Goal: Contribute content: Add original content to the website for others to see

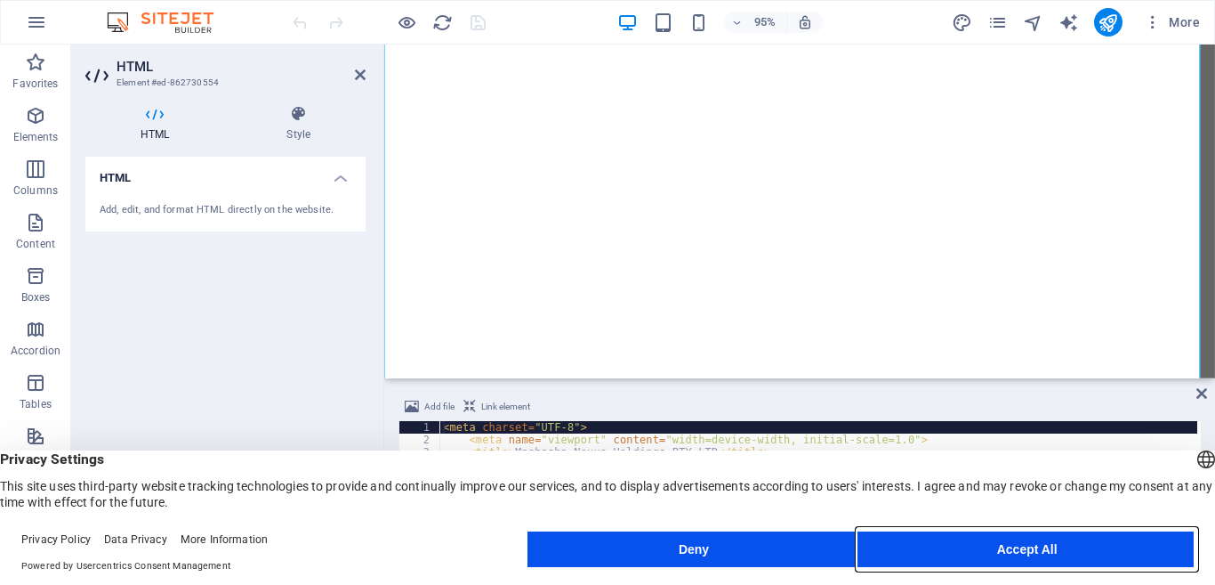
click at [940, 559] on button "Accept All" at bounding box center [1027, 549] width 334 height 36
click at [975, 550] on button "Accept All" at bounding box center [1027, 549] width 334 height 36
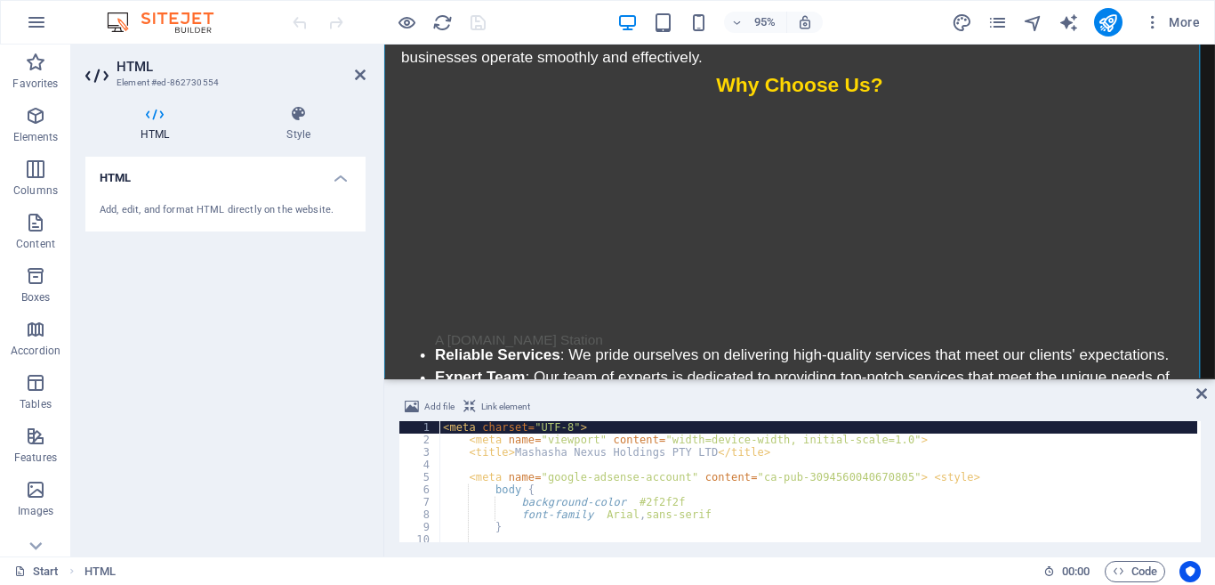
scroll to position [384, 0]
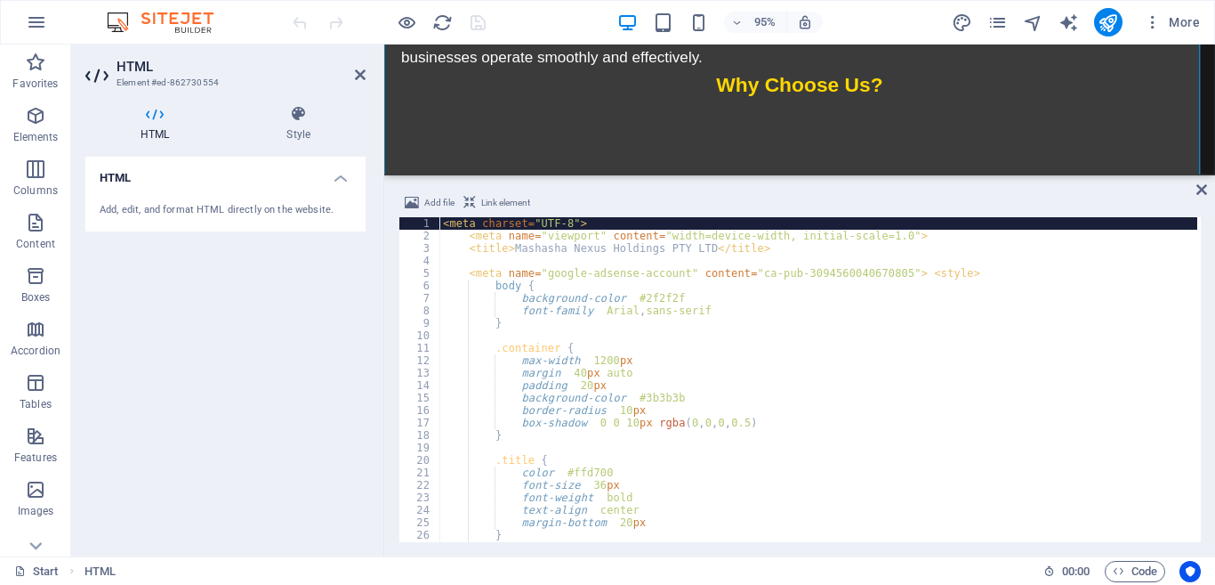
drag, startPoint x: 392, startPoint y: 379, endPoint x: 385, endPoint y: 173, distance: 206.5
click at [385, 173] on div "HTML Add file Link element <meta charset="UTF-8"> 1 2 3 4 5 6 7 8 9 10 11 12 13…" at bounding box center [799, 300] width 831 height 512
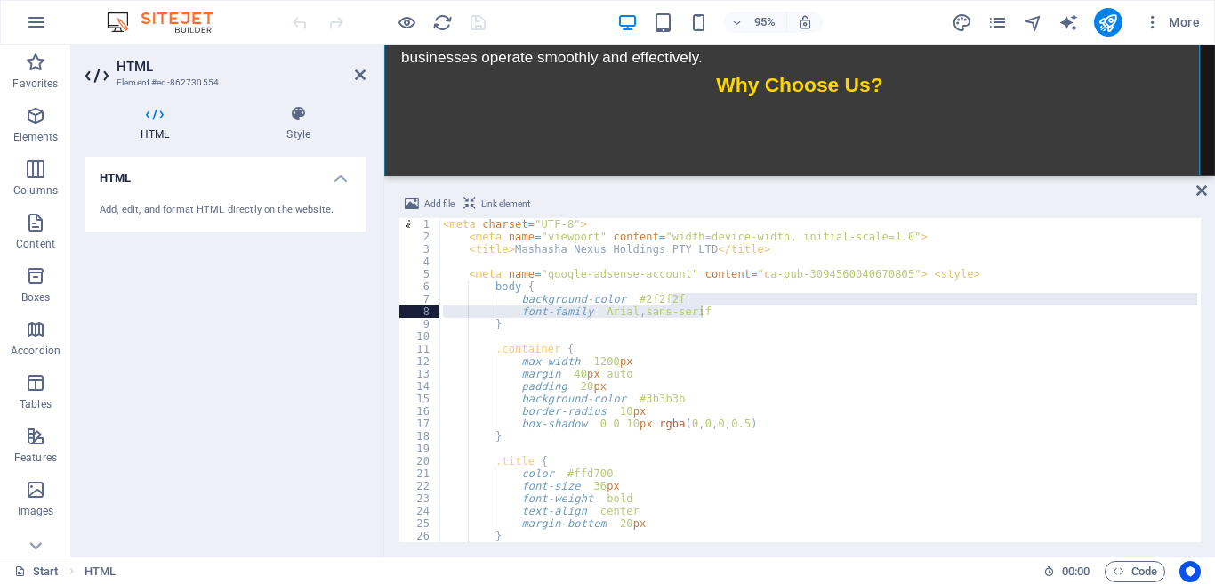
drag, startPoint x: 1197, startPoint y: 296, endPoint x: 1199, endPoint y: 305, distance: 9.3
click at [1199, 305] on div at bounding box center [1197, 378] width 8 height 320
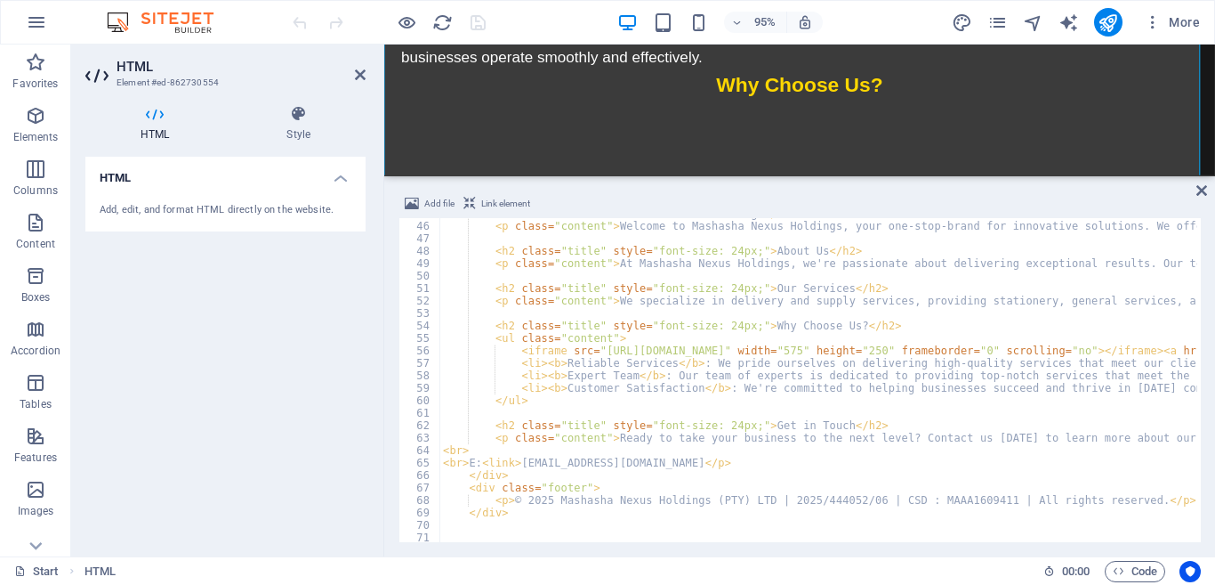
scroll to position [564, 0]
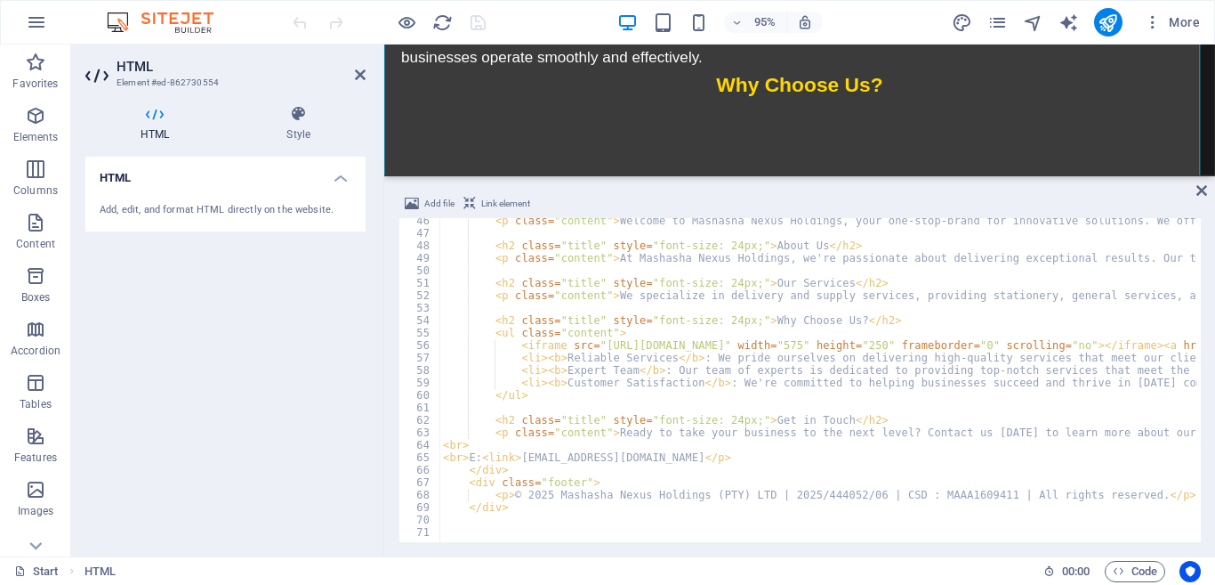
type textarea "<iframe src="[URL][DOMAIN_NAME]" width="575" height="250" frameborder="0" scrol…"
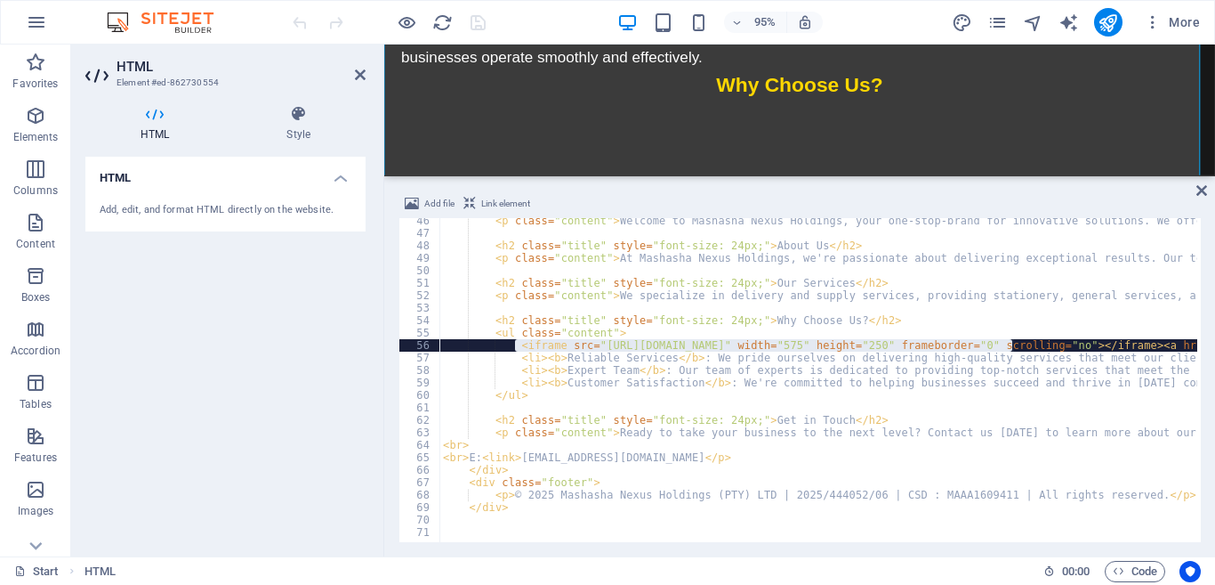
drag, startPoint x: 513, startPoint y: 344, endPoint x: 1014, endPoint y: 347, distance: 500.9
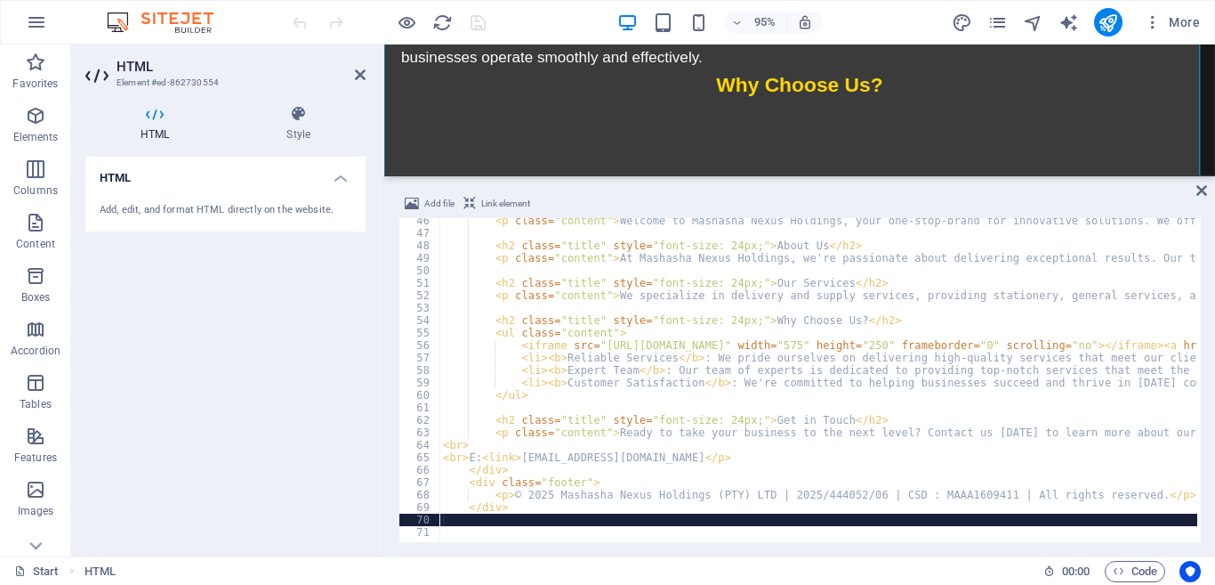
drag, startPoint x: 1120, startPoint y: 524, endPoint x: 1066, endPoint y: 523, distance: 54.3
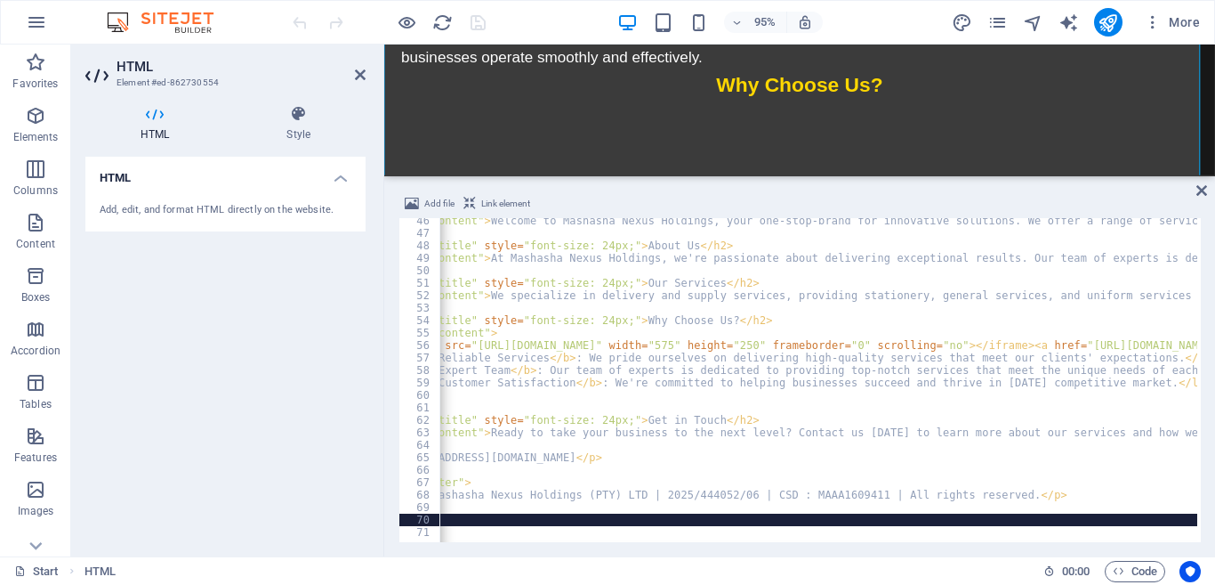
scroll to position [0, 0]
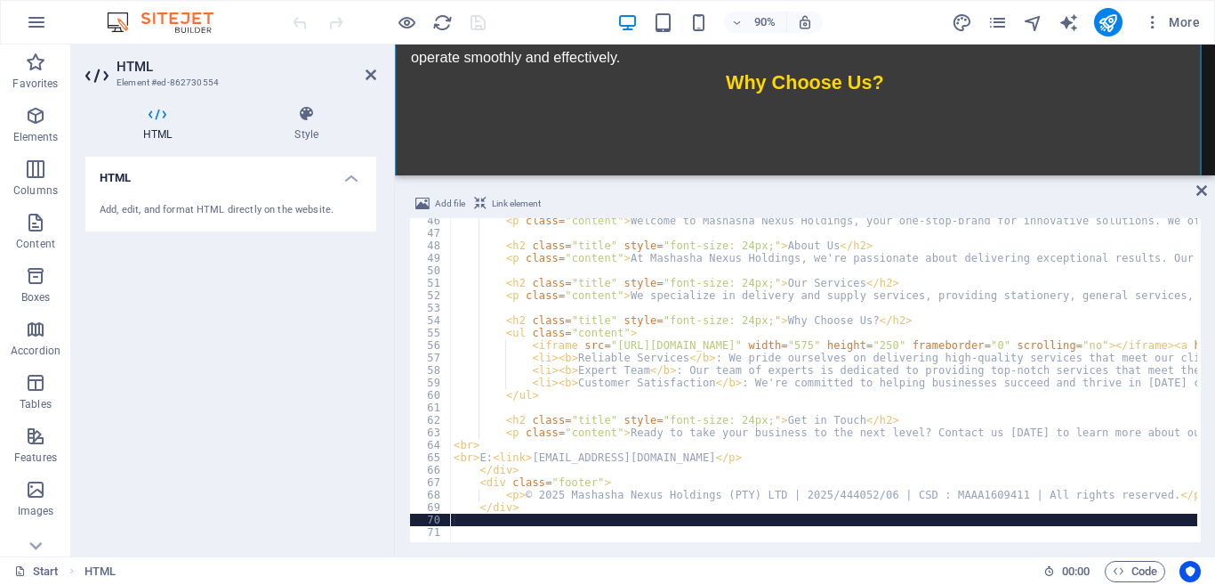
drag, startPoint x: 381, startPoint y: 424, endPoint x: 97, endPoint y: 417, distance: 283.9
click at [96, 416] on aside "HTML Element #ed-862730554 HTML Style HTML Add, edit, and format HTML directly …" at bounding box center [233, 300] width 324 height 512
click at [370, 71] on icon at bounding box center [371, 75] width 11 height 14
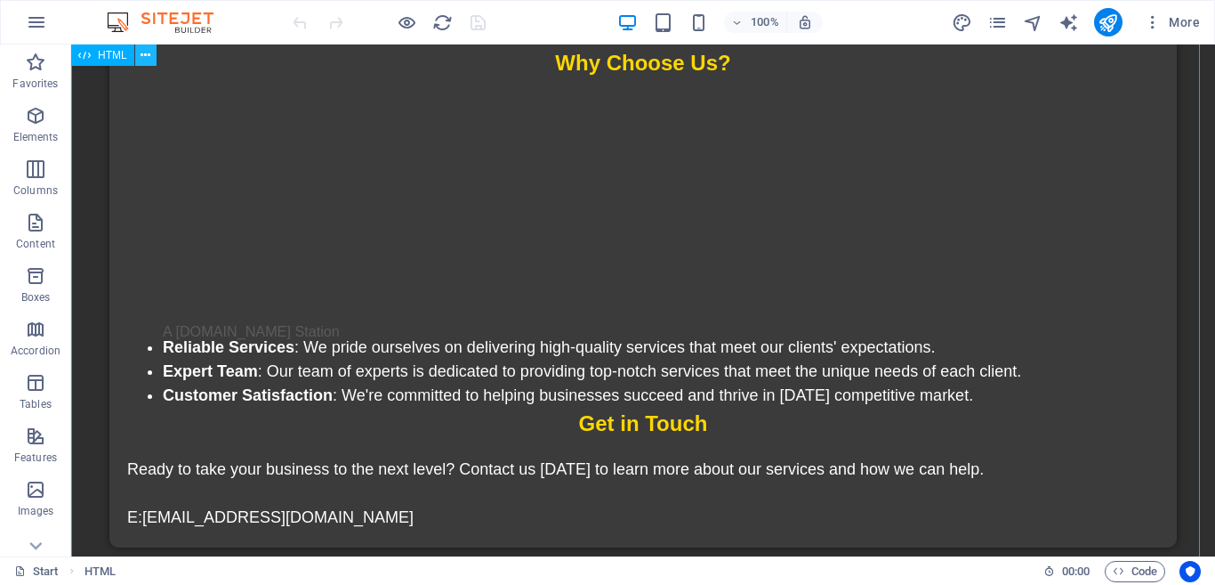
click at [143, 55] on icon at bounding box center [146, 55] width 10 height 19
click at [141, 58] on icon at bounding box center [146, 55] width 10 height 19
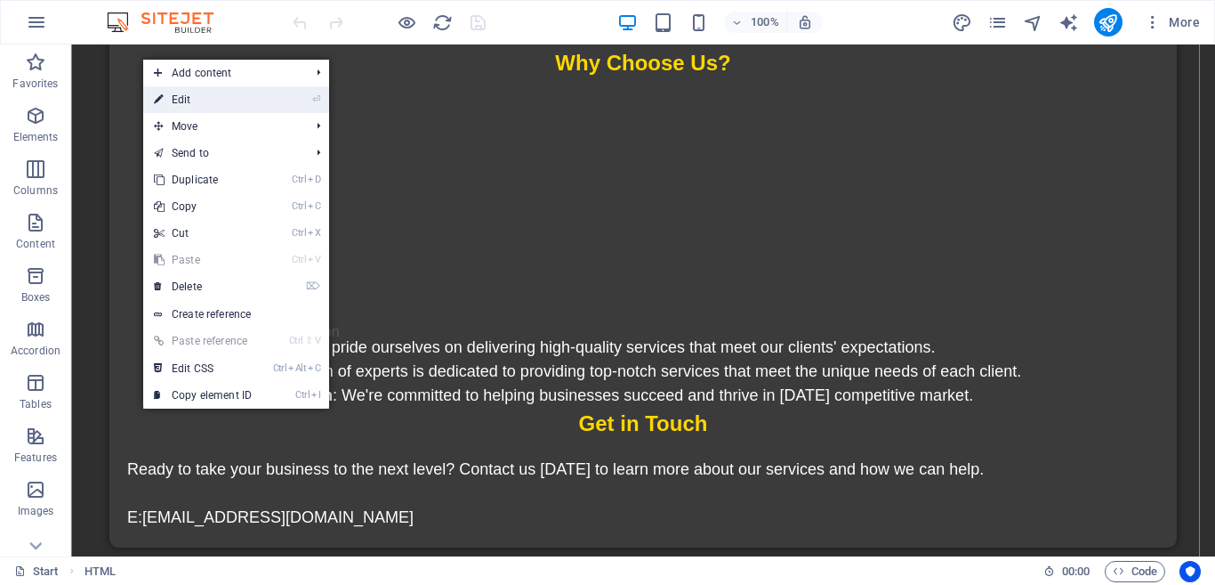
click at [177, 99] on link "⏎ Edit" at bounding box center [202, 99] width 119 height 27
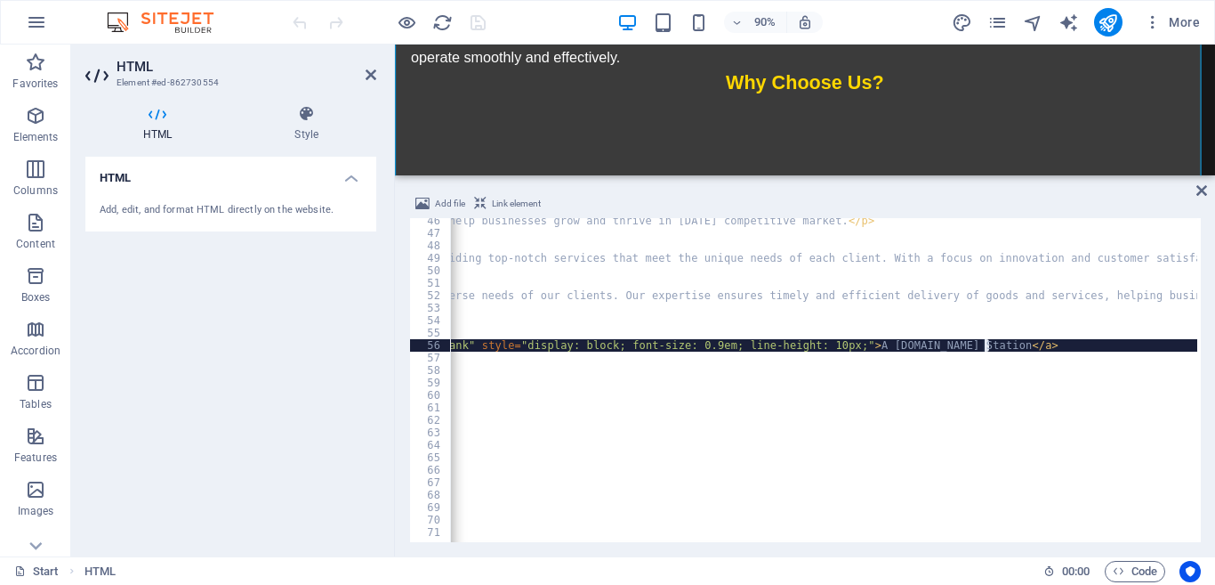
scroll to position [0, 171]
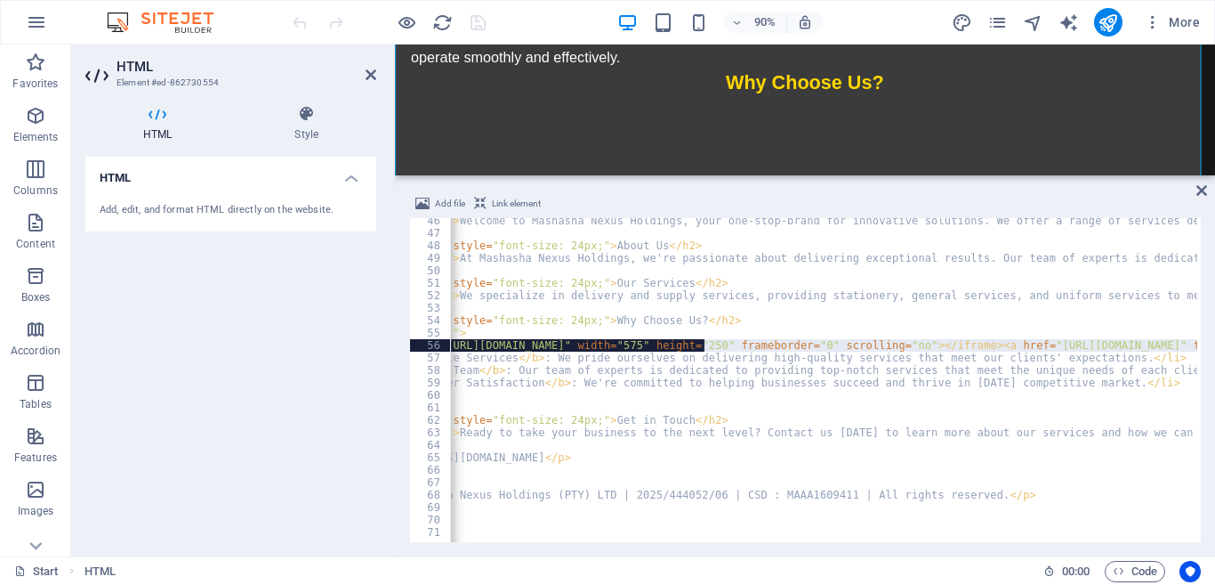
drag, startPoint x: 990, startPoint y: 346, endPoint x: 702, endPoint y: 348, distance: 288.3
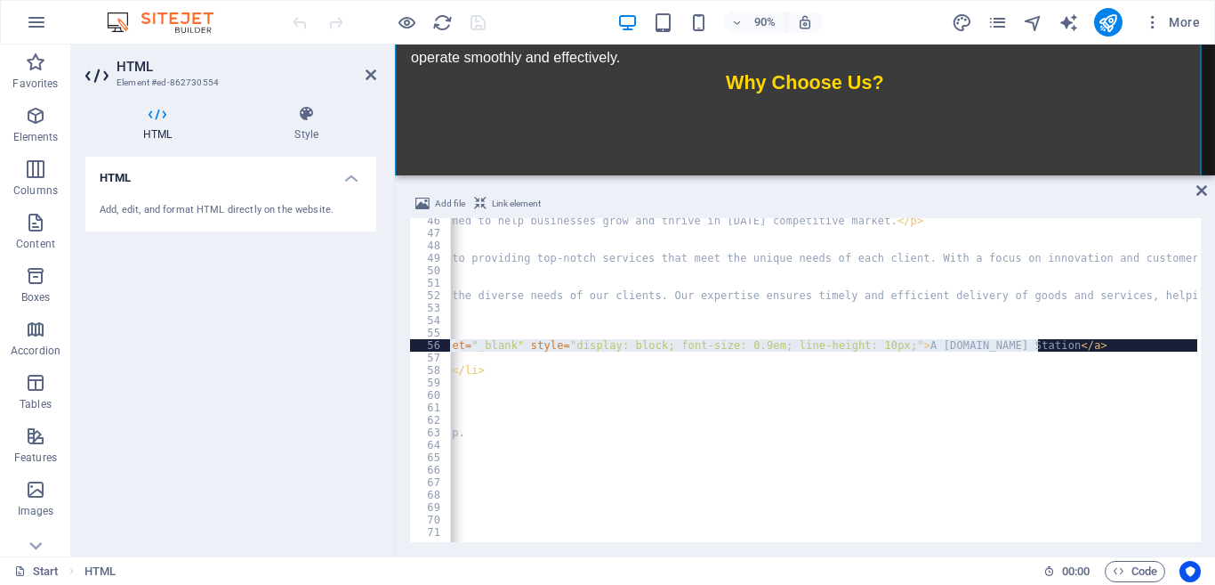
scroll to position [0, 949]
click at [1045, 350] on div "< p class = "content" > Welcome to Mashasha Nexus Holdings, your one-stop-brand…" at bounding box center [824, 380] width 747 height 324
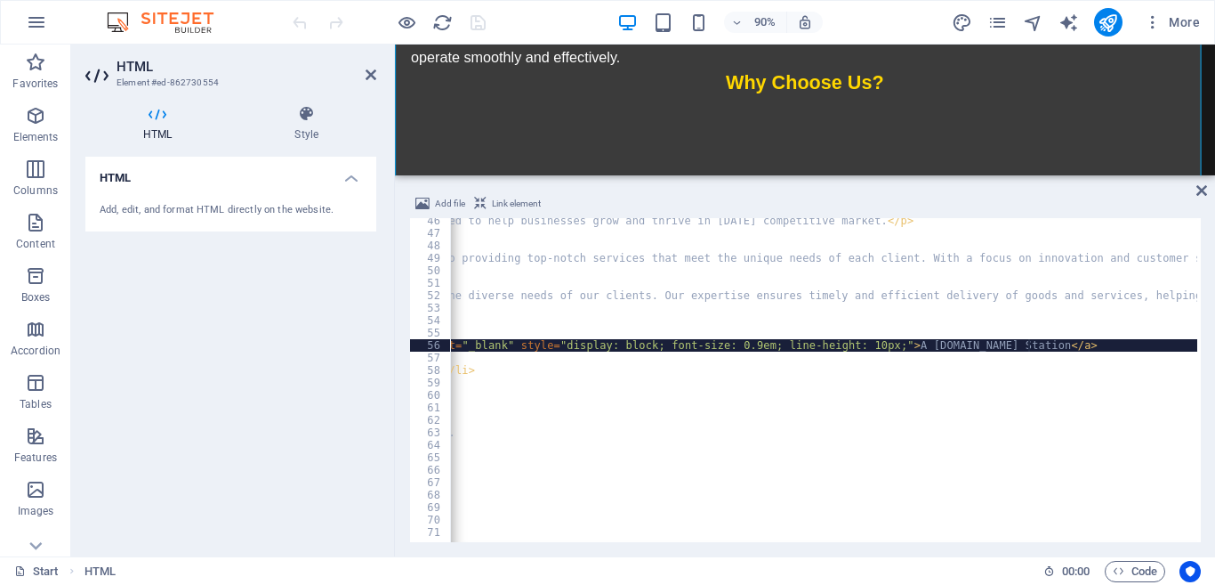
click at [1032, 345] on div "< p class = "content" > Welcome to Mashasha Nexus Holdings, your one-stop-brand…" at bounding box center [471, 386] width 1938 height 345
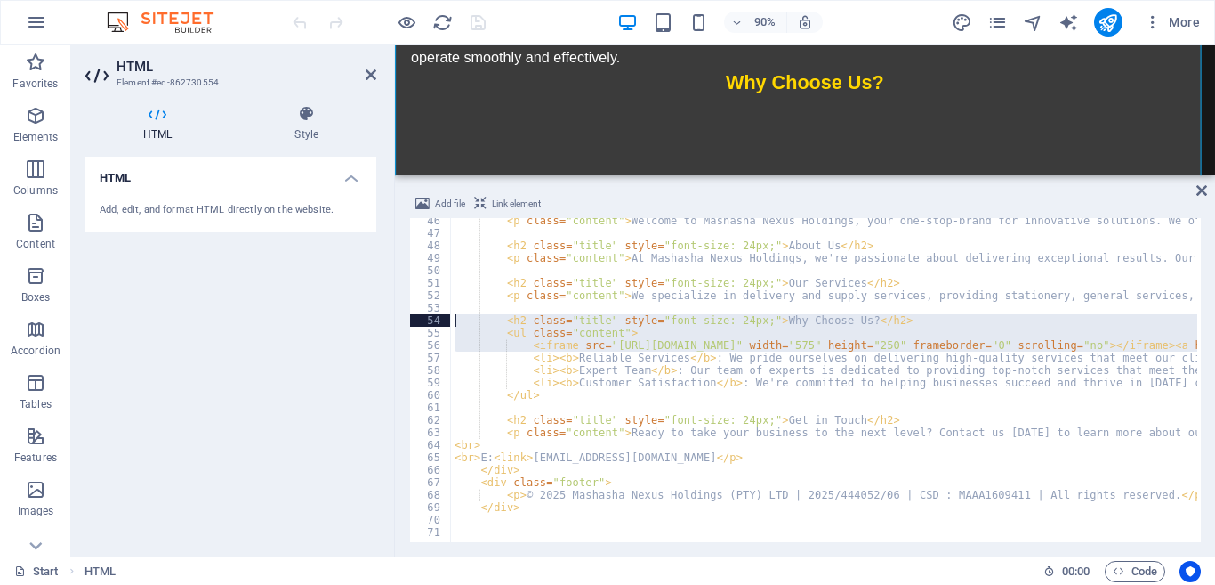
scroll to position [0, 0]
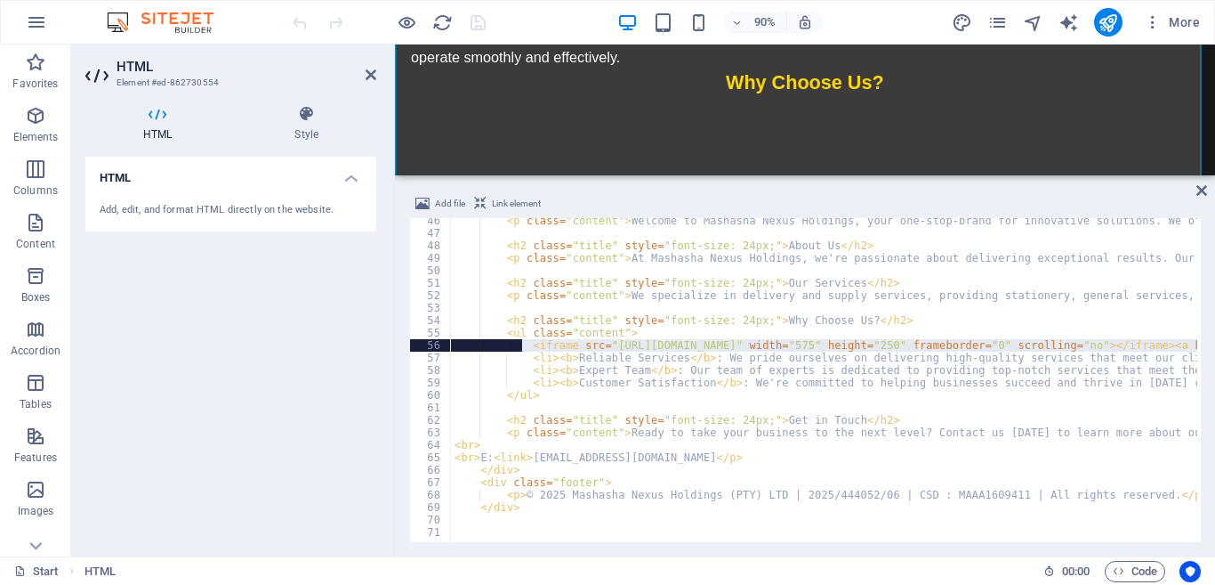
drag, startPoint x: 1032, startPoint y: 345, endPoint x: 522, endPoint y: 344, distance: 509.8
paste textarea
type textarea "<iframe src="[URL][DOMAIN_NAME]" width="575" height="250" frameborder="0" scrol…"
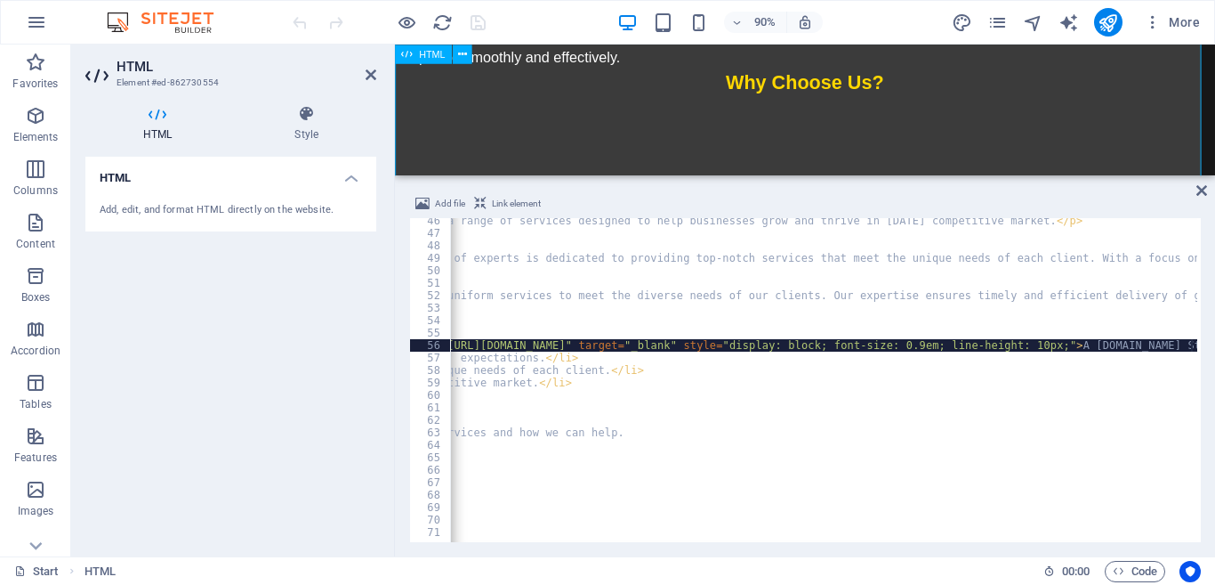
scroll to position [0, 780]
click at [1198, 193] on icon at bounding box center [1202, 190] width 11 height 14
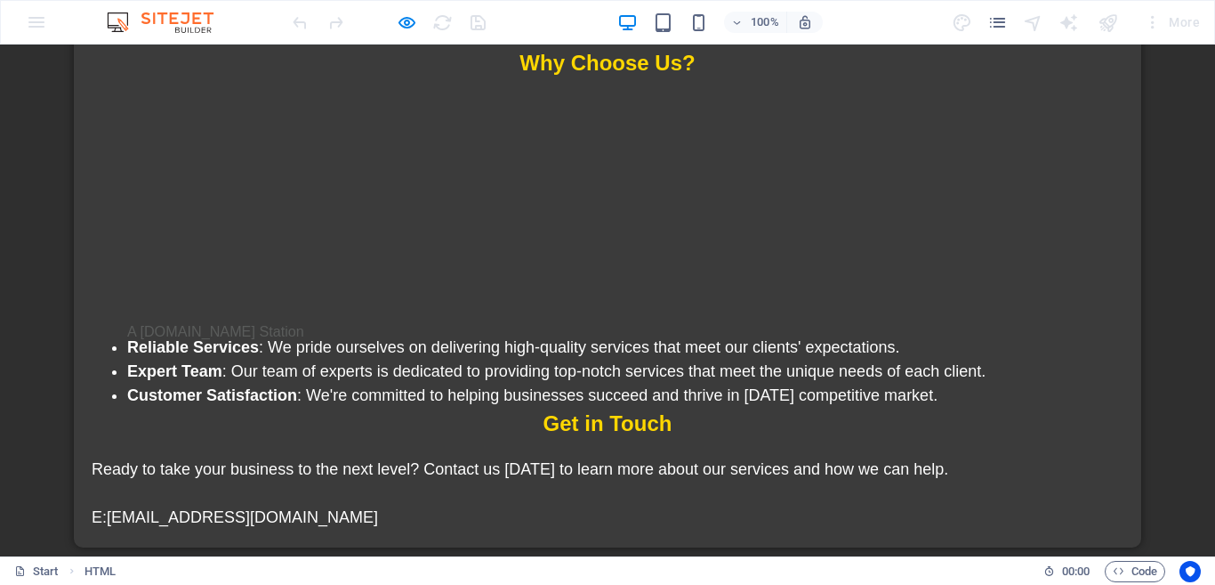
click at [1106, 19] on div at bounding box center [1108, 22] width 28 height 28
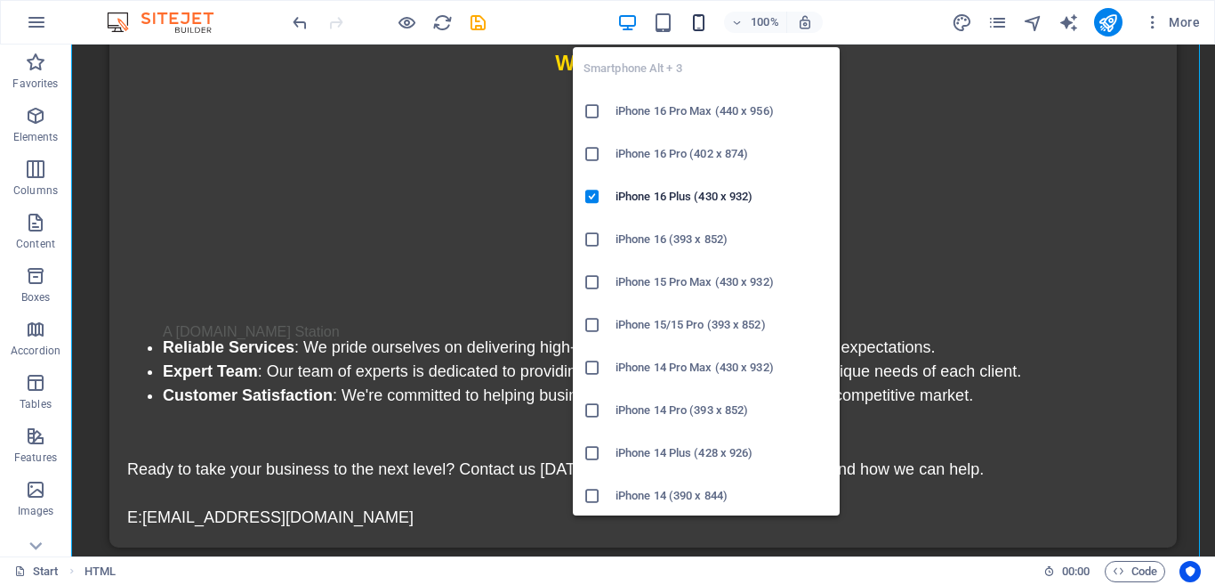
click at [695, 26] on icon "button" at bounding box center [699, 22] width 20 height 20
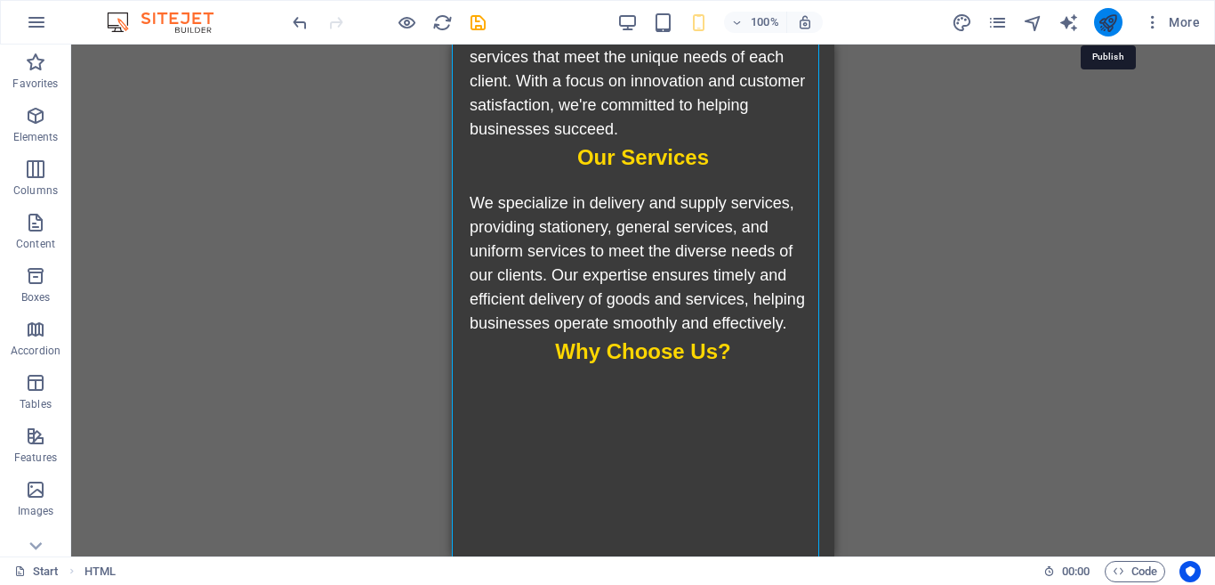
click at [1106, 20] on icon "publish" at bounding box center [1108, 22] width 20 height 20
